Goal: Check status: Check status

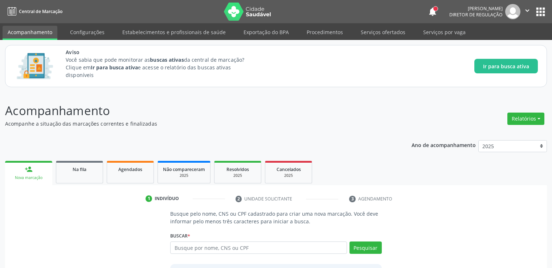
click at [88, 165] on div "Na fila" at bounding box center [79, 169] width 36 height 8
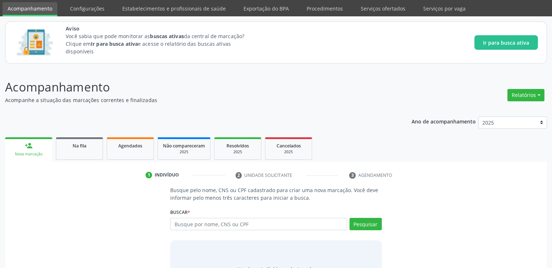
click at [88, 106] on div "Acompanhamento Acompanhe a situação das marcações correntes e finalizadas Relat…" at bounding box center [276, 191] width 542 height 226
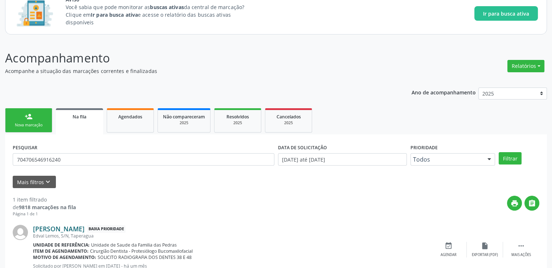
scroll to position [78, 0]
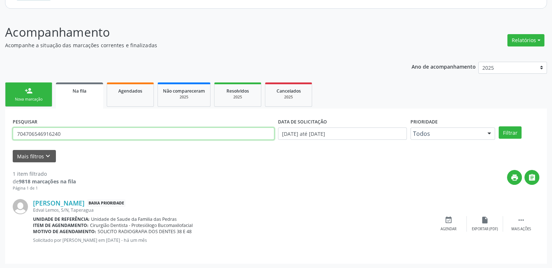
drag, startPoint x: 71, startPoint y: 130, endPoint x: 6, endPoint y: 127, distance: 64.7
click at [6, 127] on div "PESQUISAR 704706546916240 DATA DE SOLICITAÇÃO [DATE] até [DATE] Prioridade Todo…" at bounding box center [276, 186] width 542 height 155
paste input "708406260008763"
click at [499, 126] on button "Filtrar" at bounding box center [510, 132] width 23 height 12
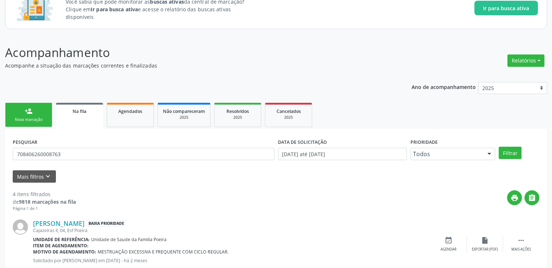
scroll to position [0, 0]
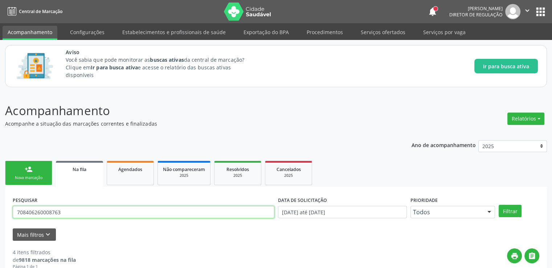
click at [79, 211] on input "708406260008763" at bounding box center [144, 212] width 262 height 12
type input "7"
type input "700003088425700"
click at [499, 205] on button "Filtrar" at bounding box center [510, 211] width 23 height 12
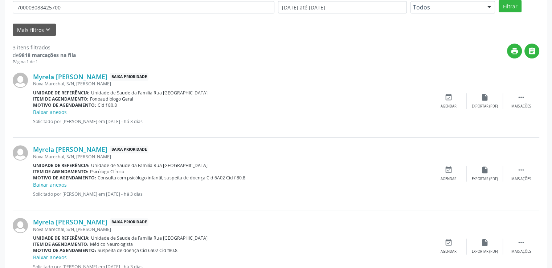
scroll to position [231, 0]
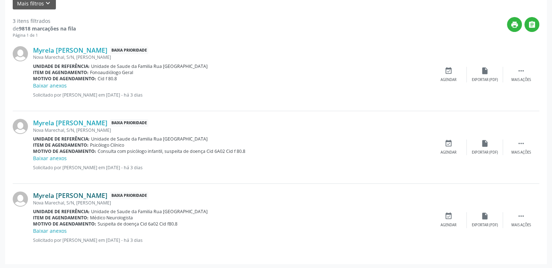
click at [90, 195] on link "Myrela [PERSON_NAME]" at bounding box center [70, 195] width 74 height 8
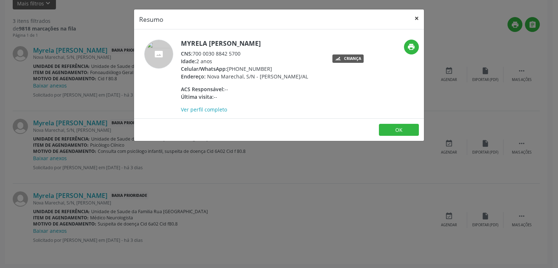
click at [418, 17] on button "×" at bounding box center [416, 18] width 15 height 18
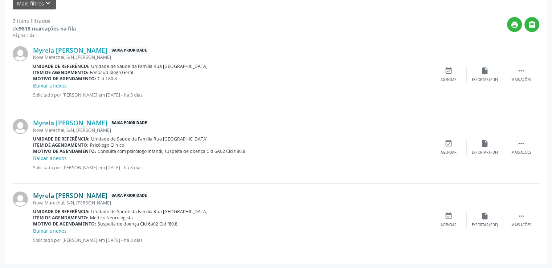
click at [99, 193] on link "Myrela [PERSON_NAME]" at bounding box center [70, 195] width 74 height 8
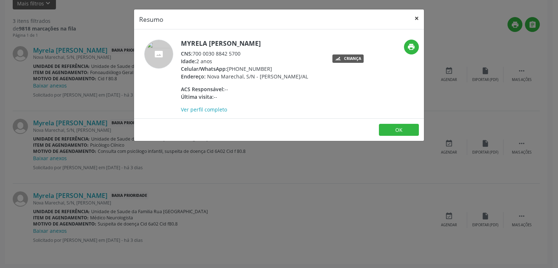
click at [414, 21] on button "×" at bounding box center [416, 18] width 15 height 18
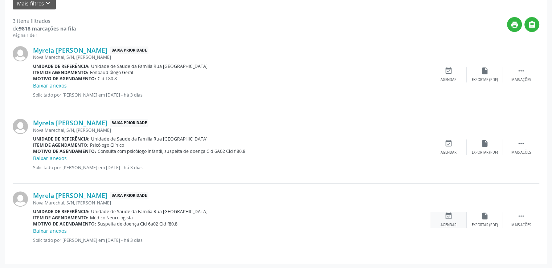
click at [452, 219] on icon "event_available" at bounding box center [449, 216] width 8 height 8
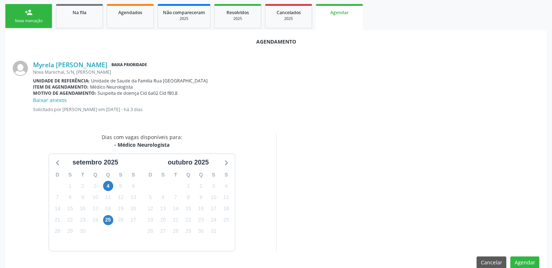
scroll to position [169, 0]
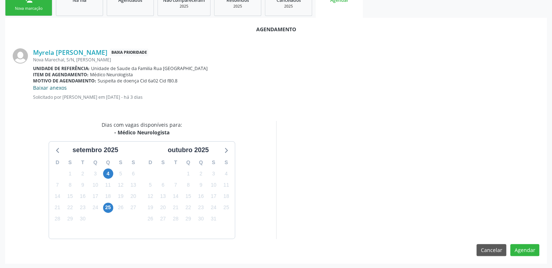
click at [57, 86] on link "Baixar anexos" at bounding box center [50, 87] width 34 height 7
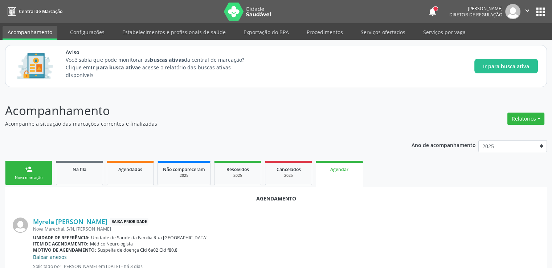
click at [57, 86] on div "Aviso Você sabia que pode monitorar as buscas ativas da central de marcação? Cl…" at bounding box center [276, 66] width 542 height 42
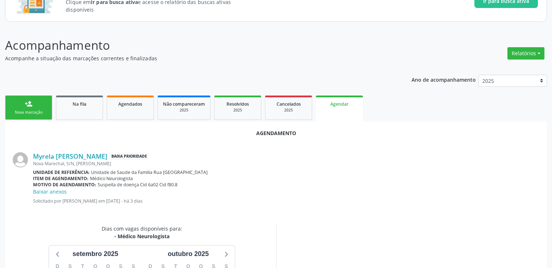
scroll to position [73, 0]
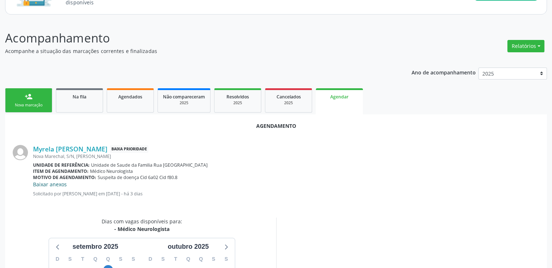
click at [56, 184] on link "Baixar anexos" at bounding box center [50, 184] width 34 height 7
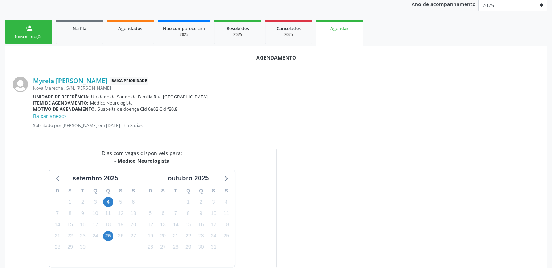
scroll to position [169, 0]
